Goal: Browse casually: Explore the website without a specific task or goal

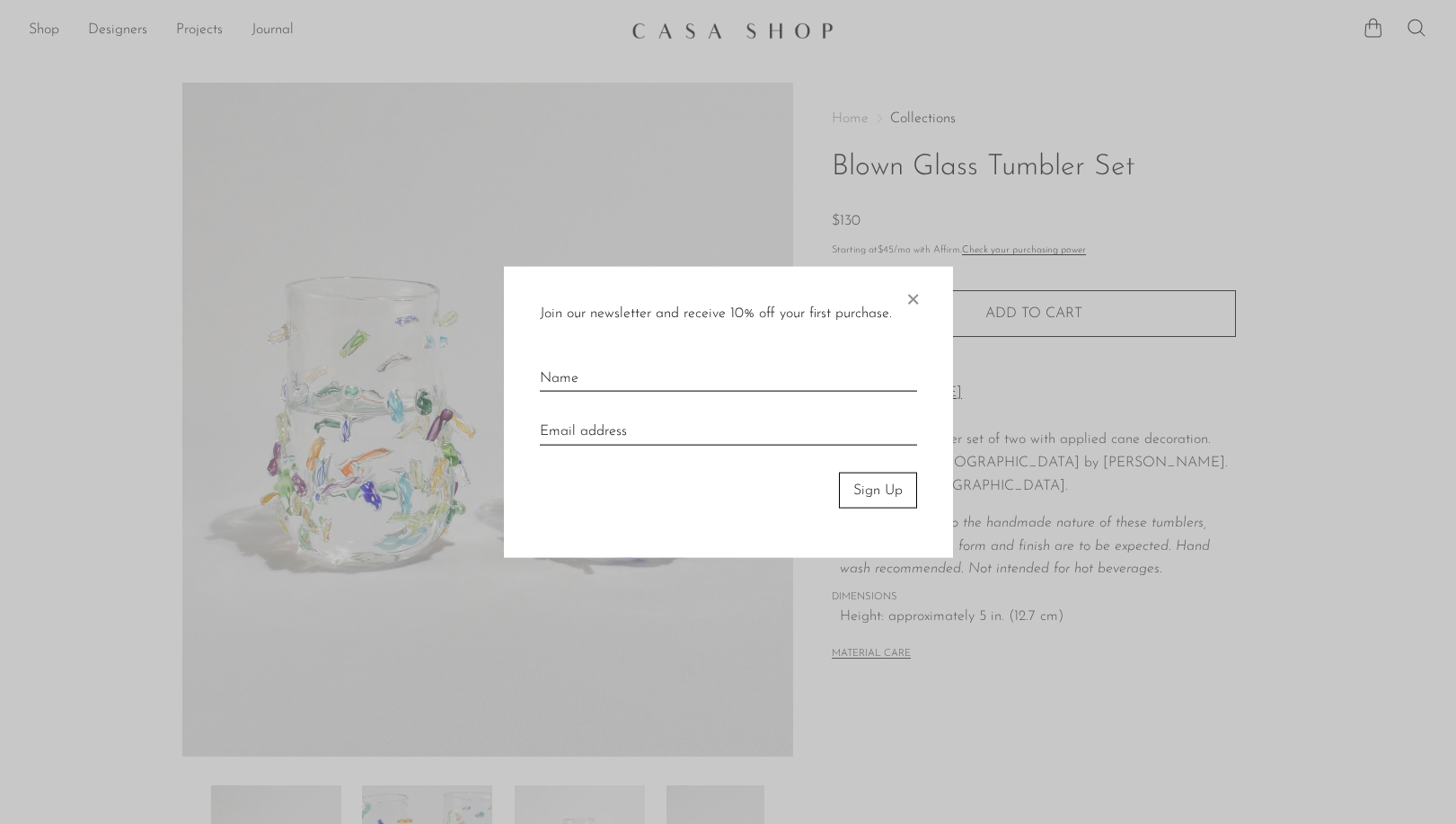
click at [915, 296] on span "×" at bounding box center [913, 294] width 18 height 57
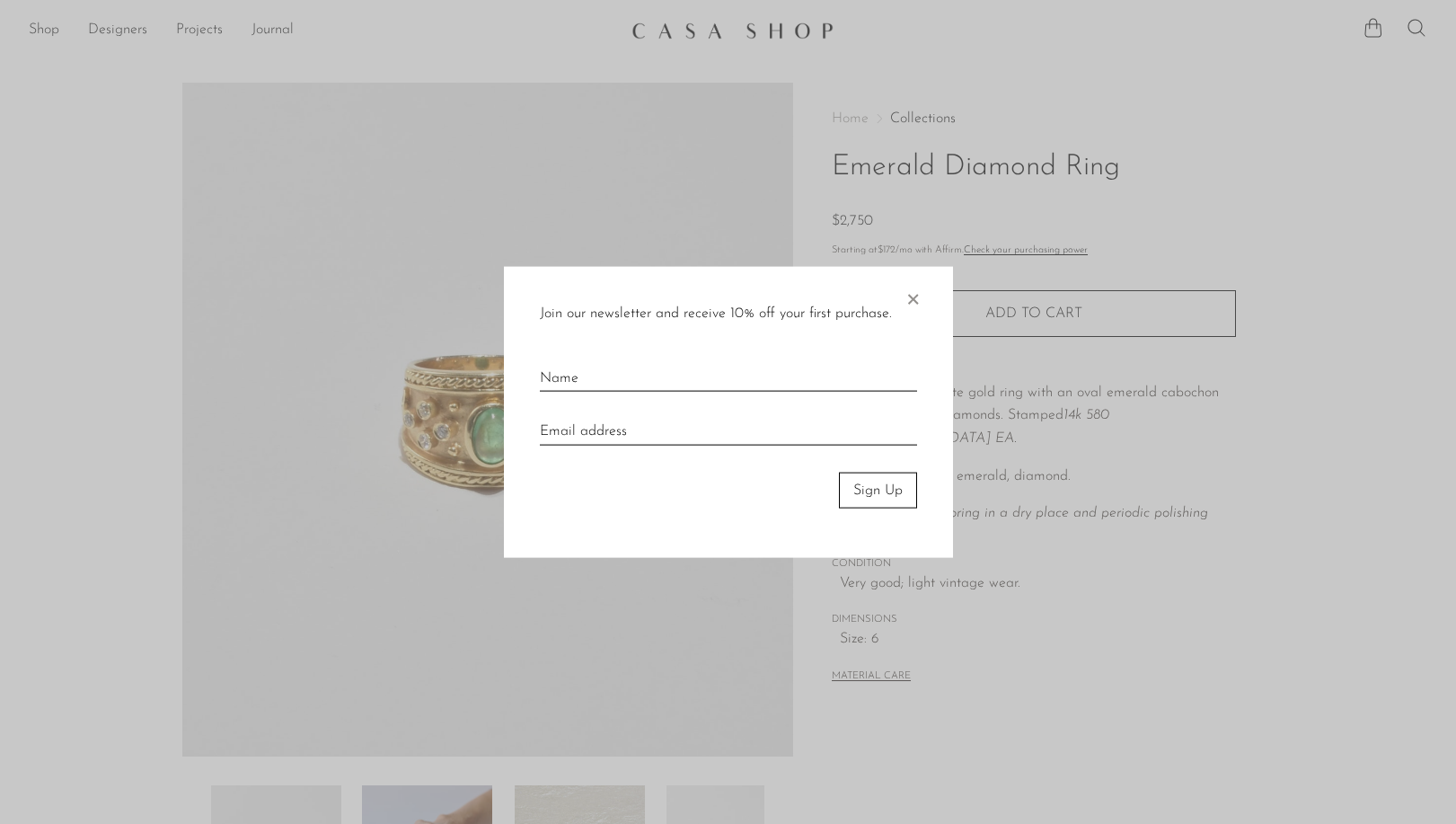
click at [916, 302] on span "×" at bounding box center [913, 294] width 18 height 57
